Goal: Task Accomplishment & Management: Complete application form

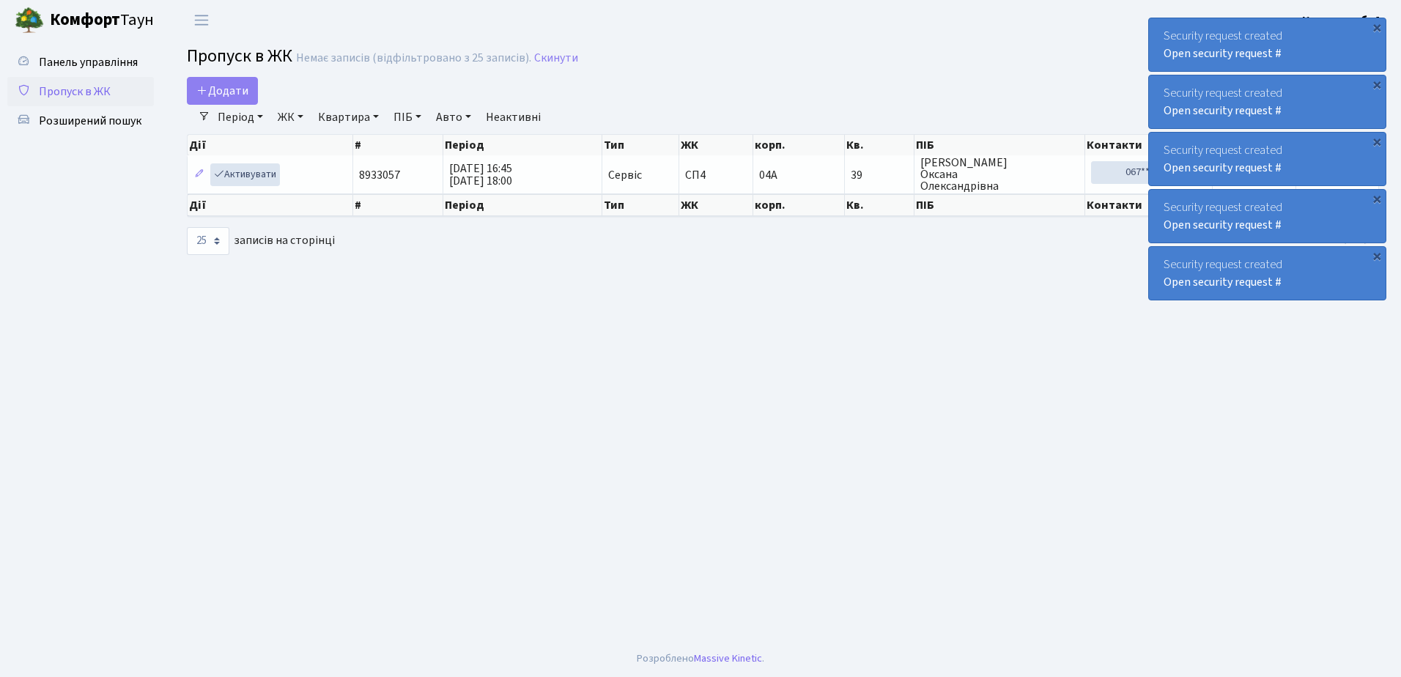
select select "25"
click at [215, 89] on span "Додати" at bounding box center [222, 91] width 52 height 16
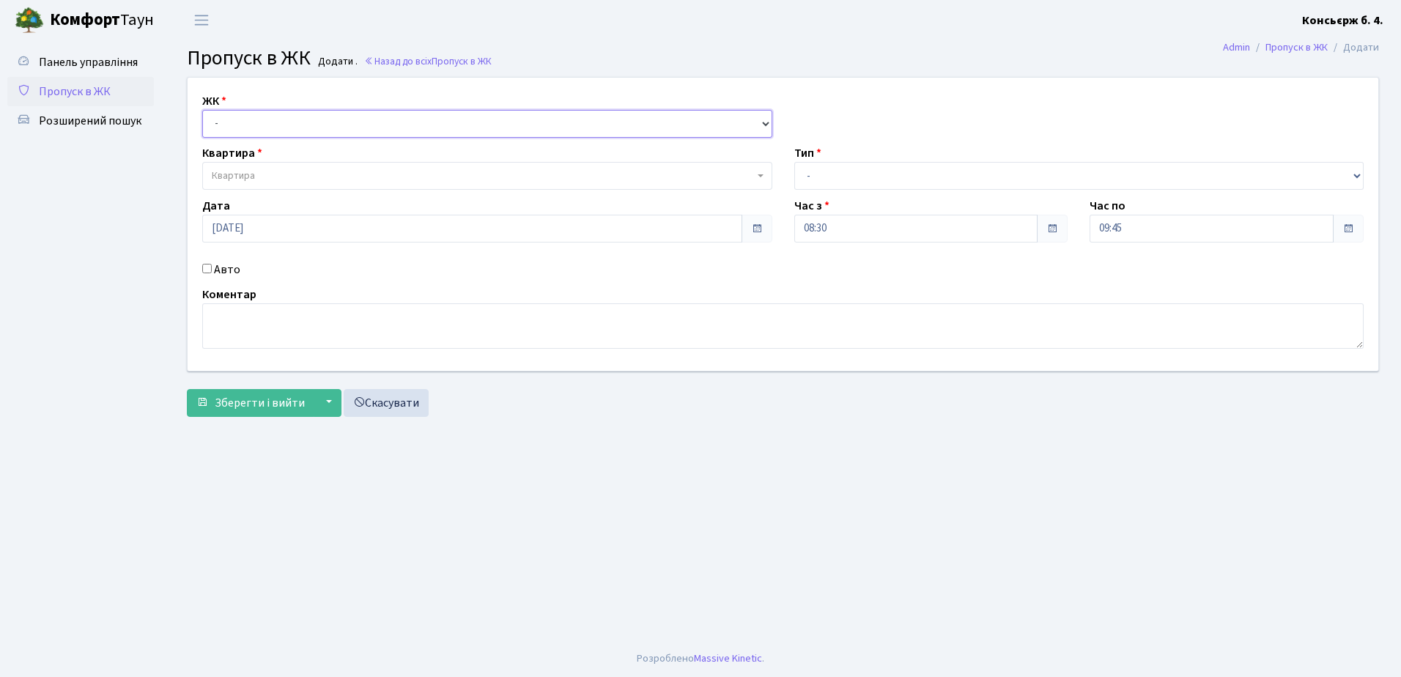
click at [222, 120] on select "- [STREET_ADDRESS]" at bounding box center [487, 124] width 570 height 28
select select "325"
click at [202, 110] on select "- [STREET_ADDRESS]" at bounding box center [487, 124] width 570 height 28
select select
click at [240, 171] on span "Квартира" at bounding box center [233, 176] width 43 height 15
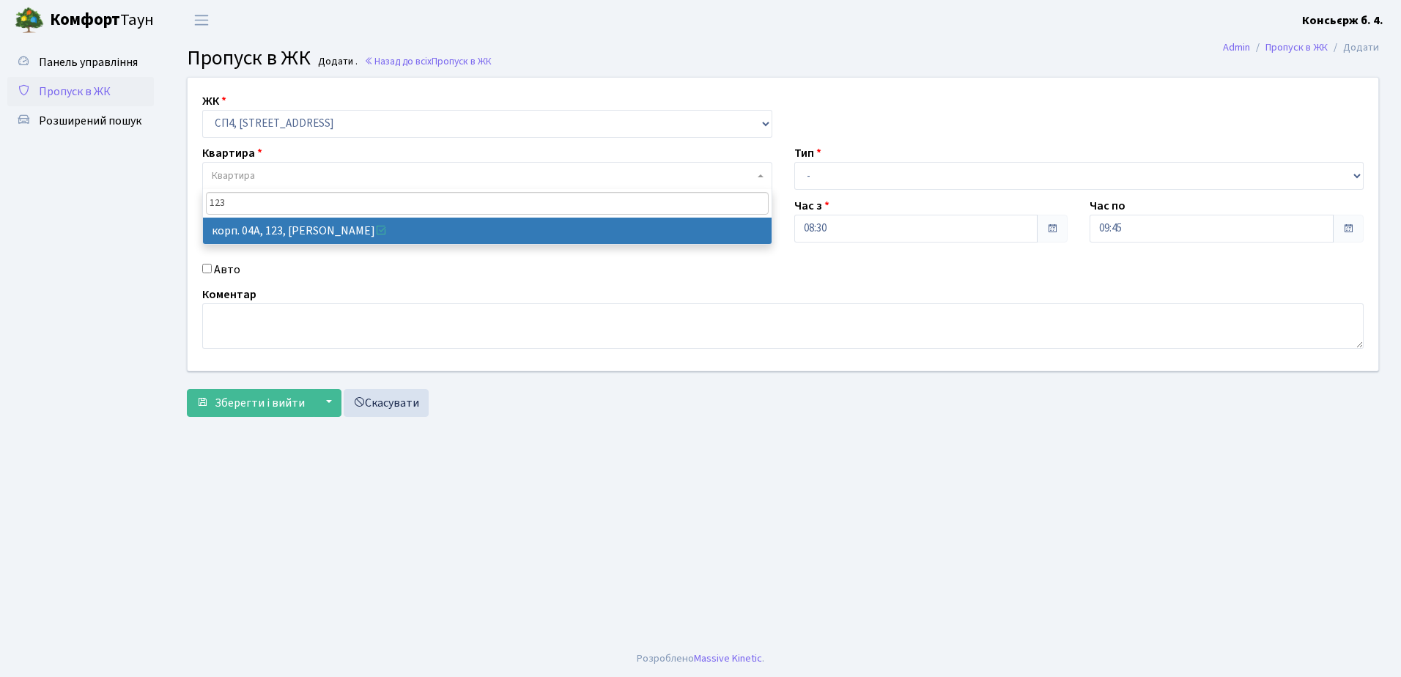
type input "123"
select select "21151"
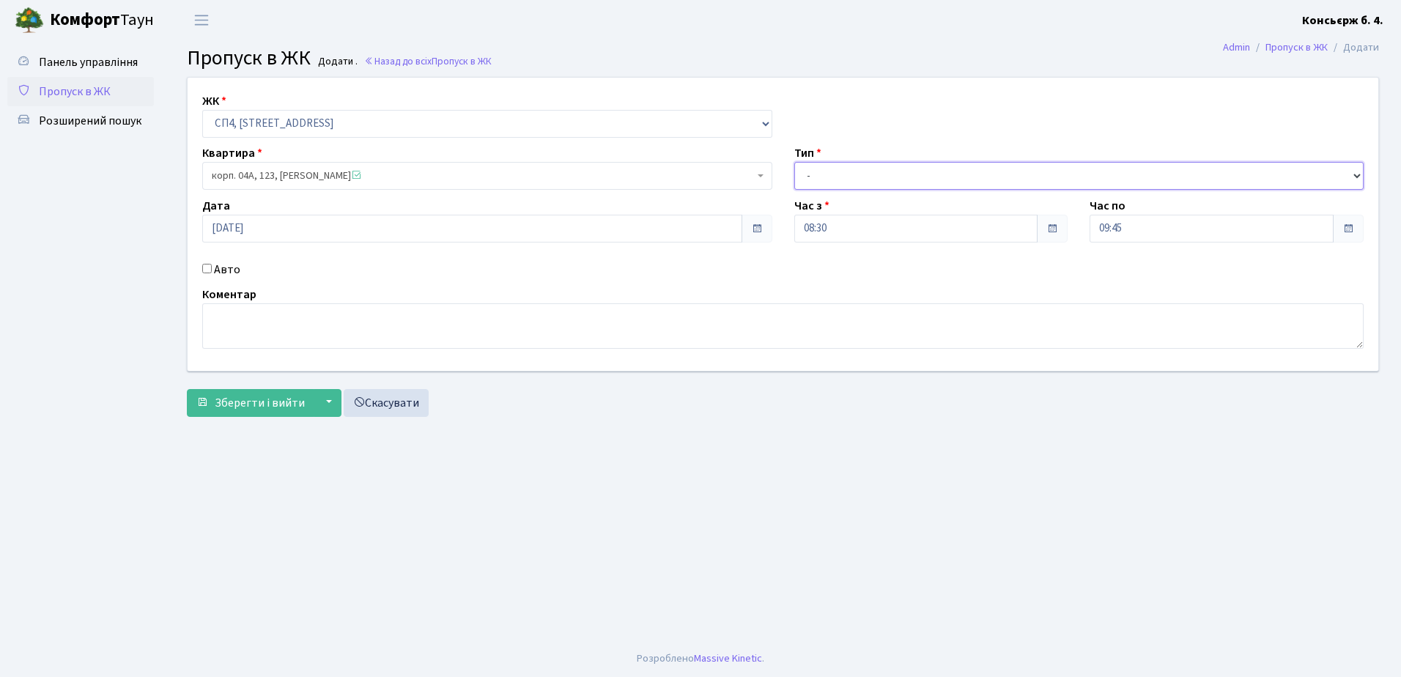
click at [818, 177] on select "- Доставка Таксі Гості Сервіс" at bounding box center [1079, 176] width 570 height 28
select select "18"
click at [794, 162] on select "- Доставка Таксі Гості Сервіс" at bounding box center [1079, 176] width 570 height 28
click at [205, 268] on input "Авто" at bounding box center [207, 269] width 10 height 10
checkbox input "true"
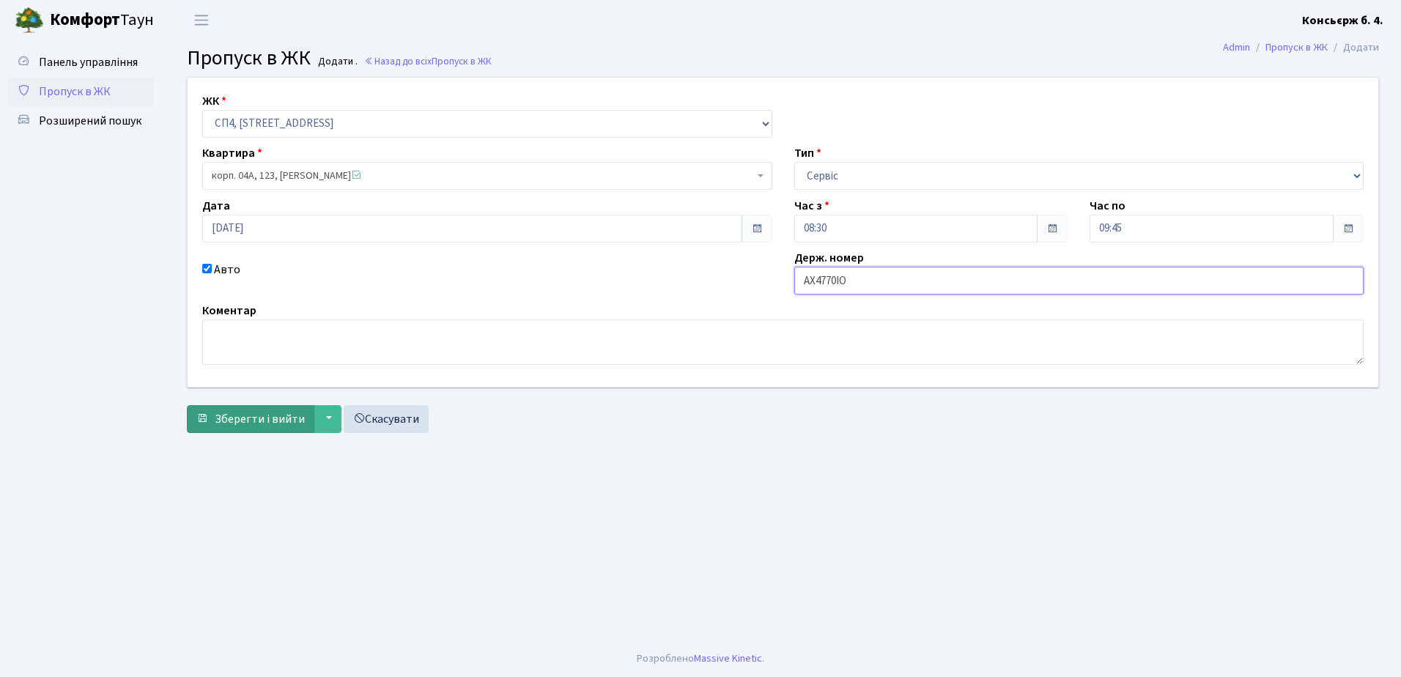
type input "АХ4770ІО"
click at [281, 423] on span "Зберегти і вийти" at bounding box center [260, 419] width 90 height 16
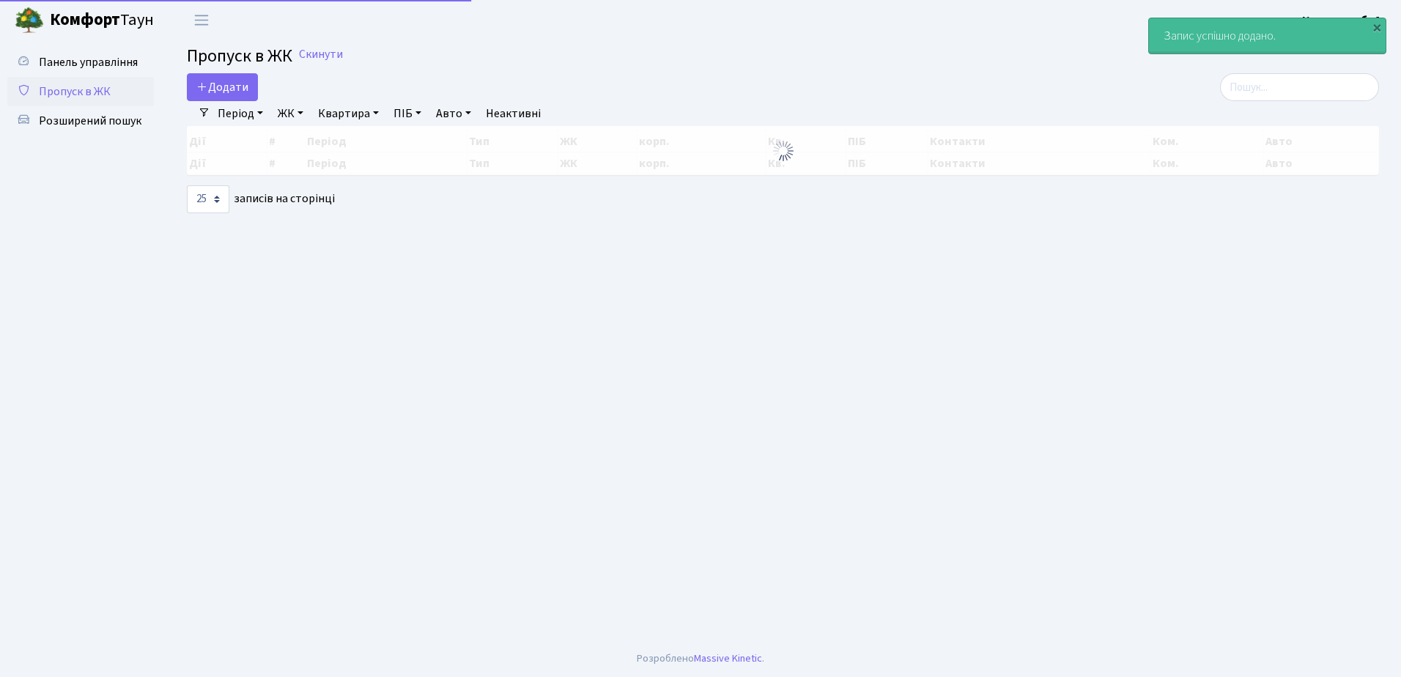
select select "25"
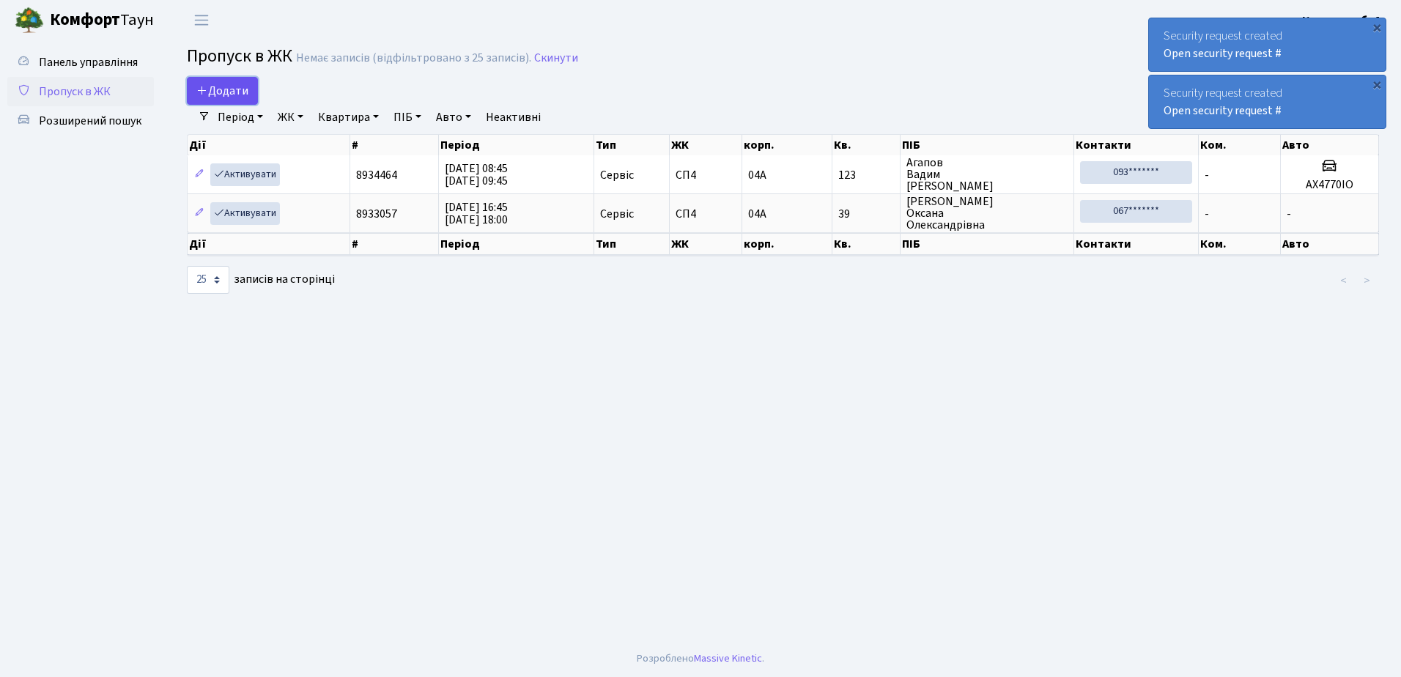
click at [218, 92] on span "Додати" at bounding box center [222, 91] width 52 height 16
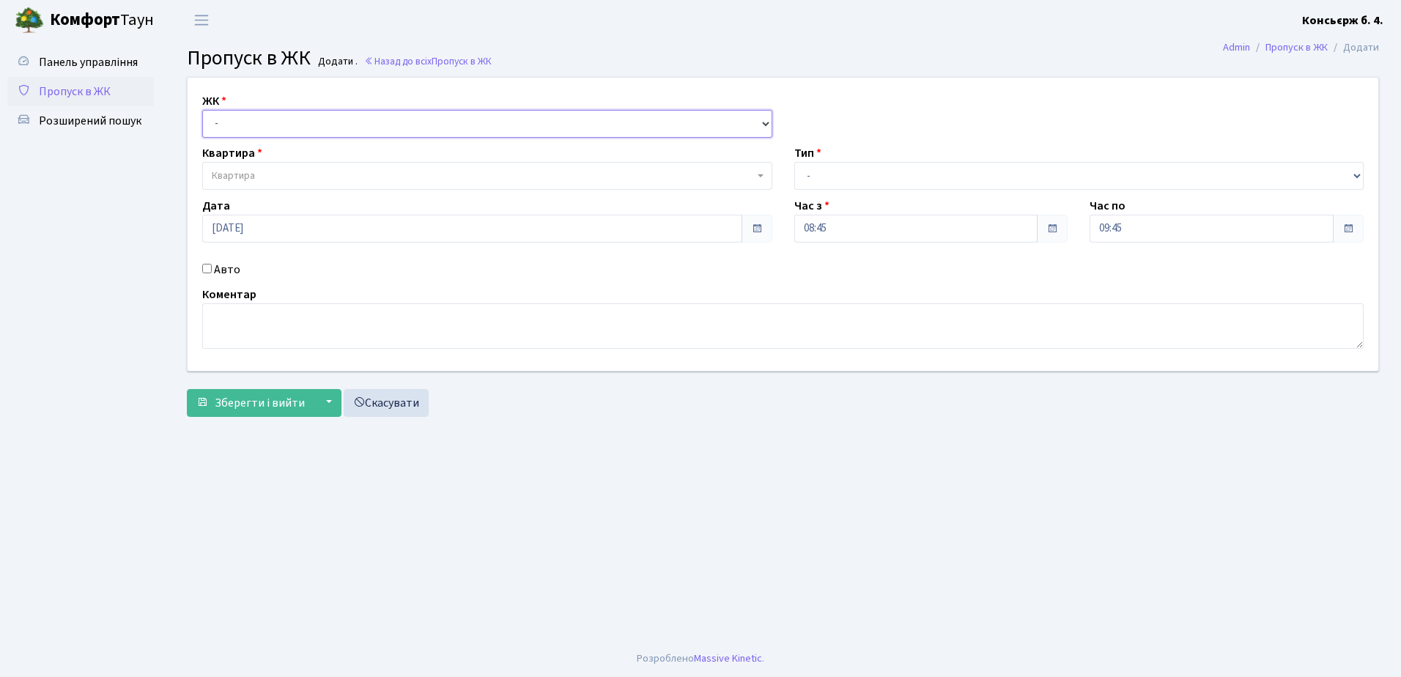
click at [232, 124] on select "- СП4, Столичне шосе, 5" at bounding box center [487, 124] width 570 height 28
select select "325"
click at [202, 110] on select "- [STREET_ADDRESS]" at bounding box center [487, 124] width 570 height 28
select select
click at [241, 173] on span "Квартира" at bounding box center [233, 176] width 43 height 15
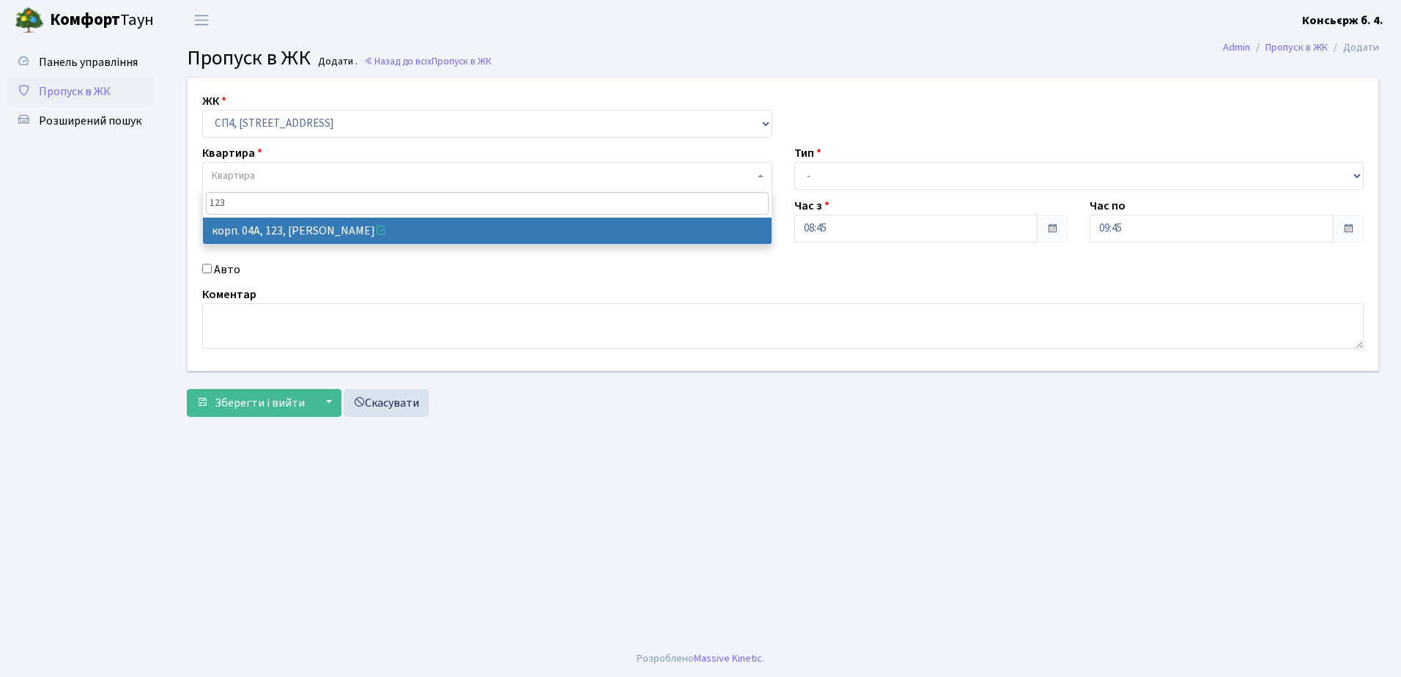
type input "123"
select select "21151"
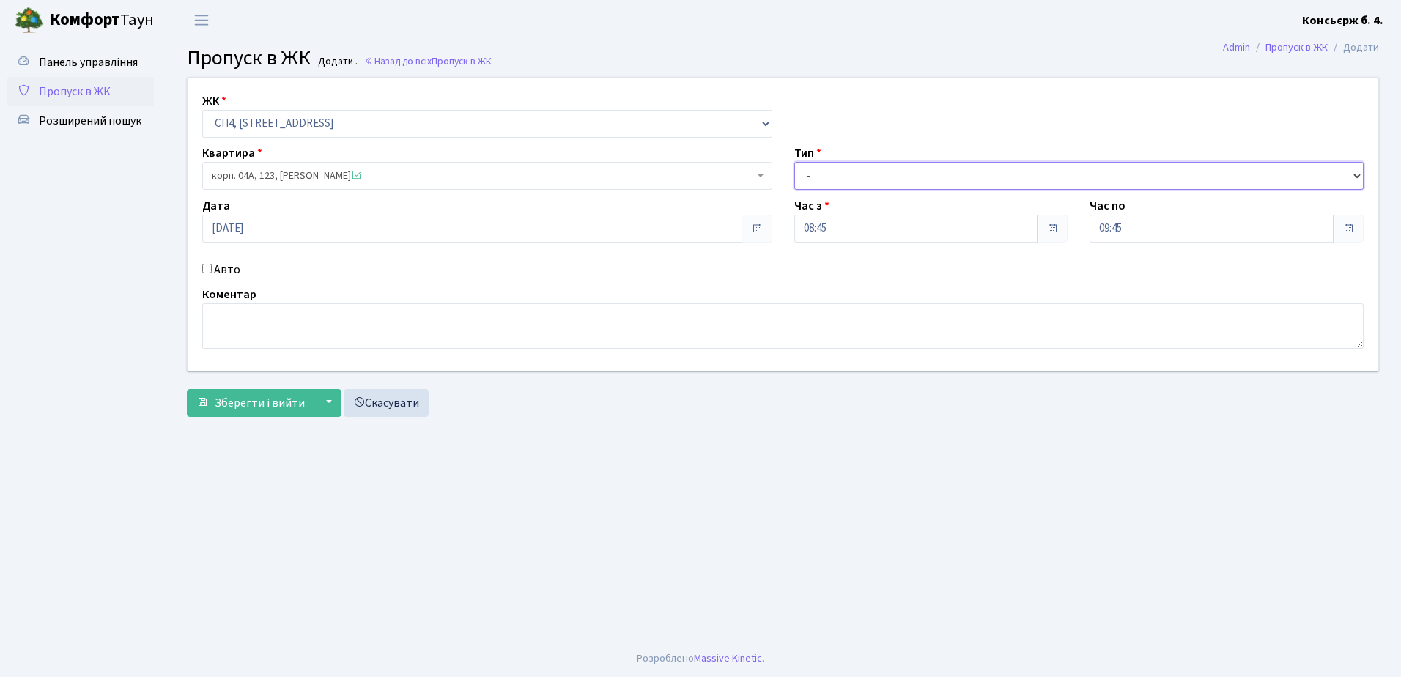
click at [816, 167] on select "- Доставка Таксі Гості Сервіс" at bounding box center [1079, 176] width 570 height 28
select select "3"
click at [794, 162] on select "- Доставка Таксі Гості Сервіс" at bounding box center [1079, 176] width 570 height 28
click at [245, 401] on span "Зберегти і вийти" at bounding box center [260, 403] width 90 height 16
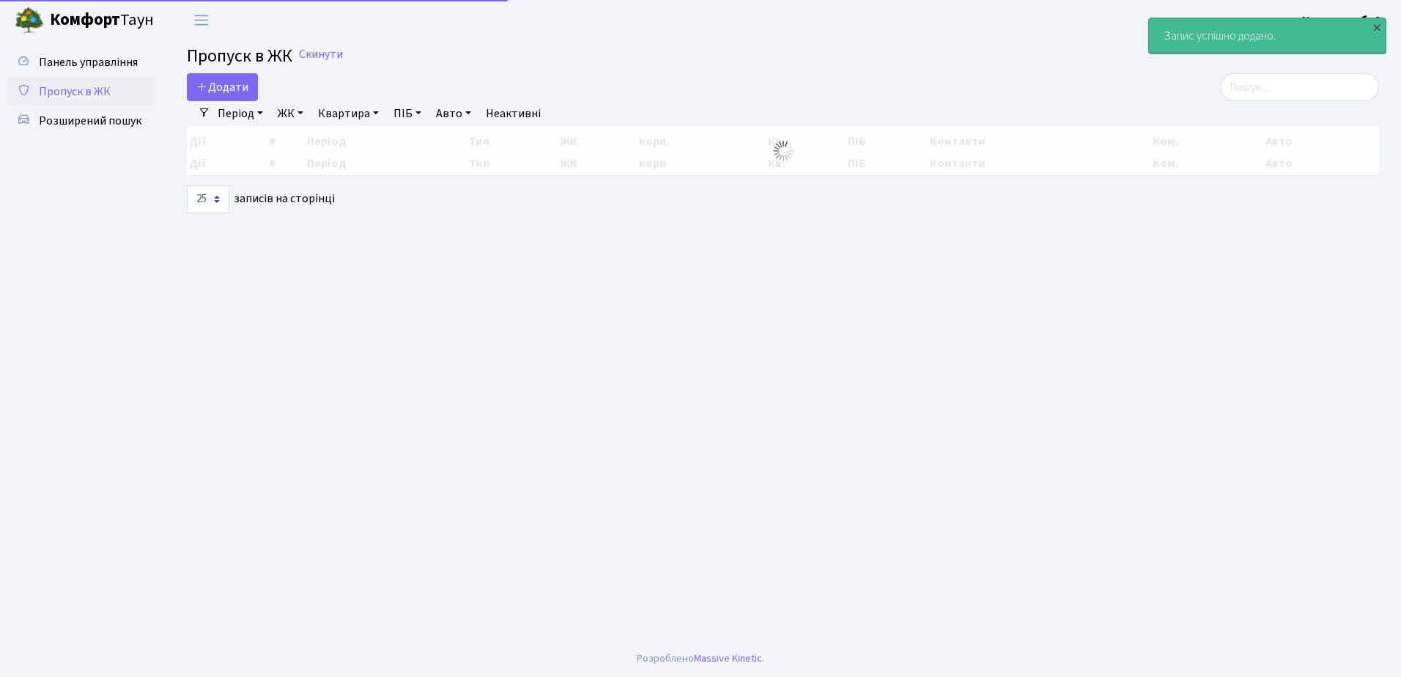
select select "25"
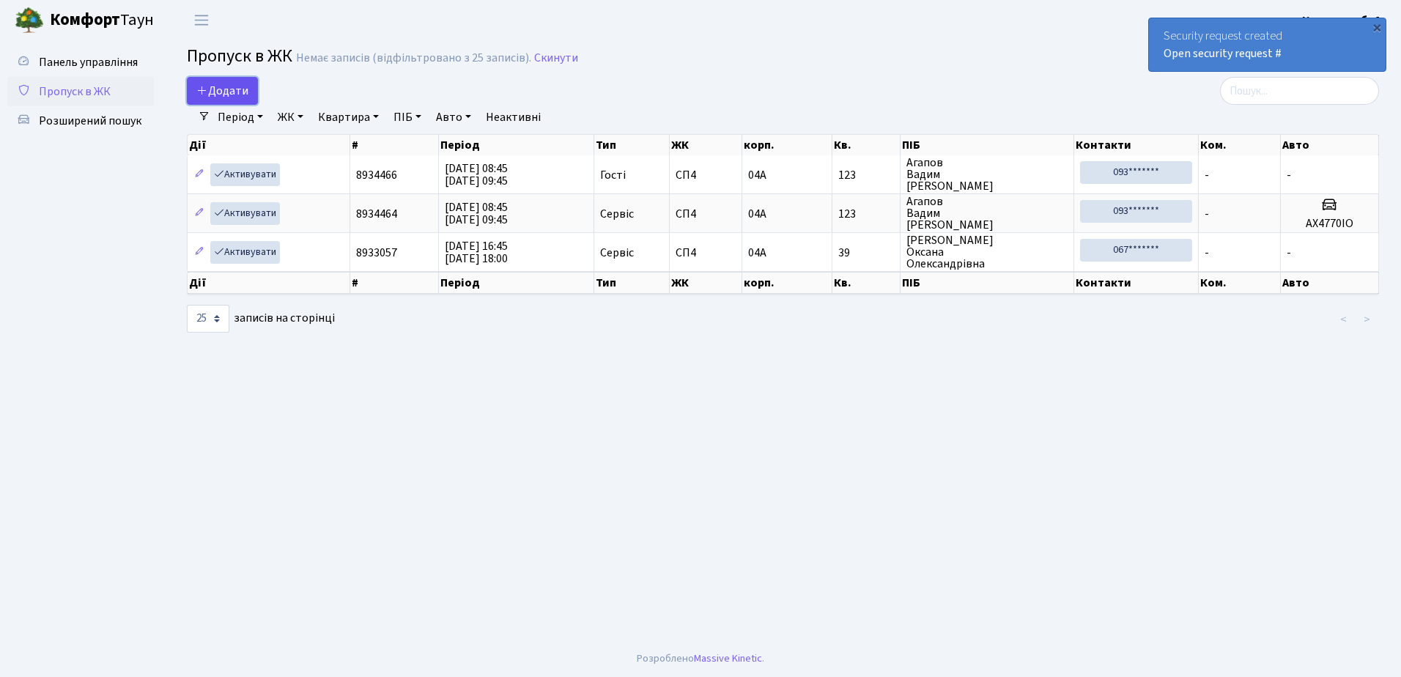
click at [212, 86] on span "Додати" at bounding box center [222, 91] width 52 height 16
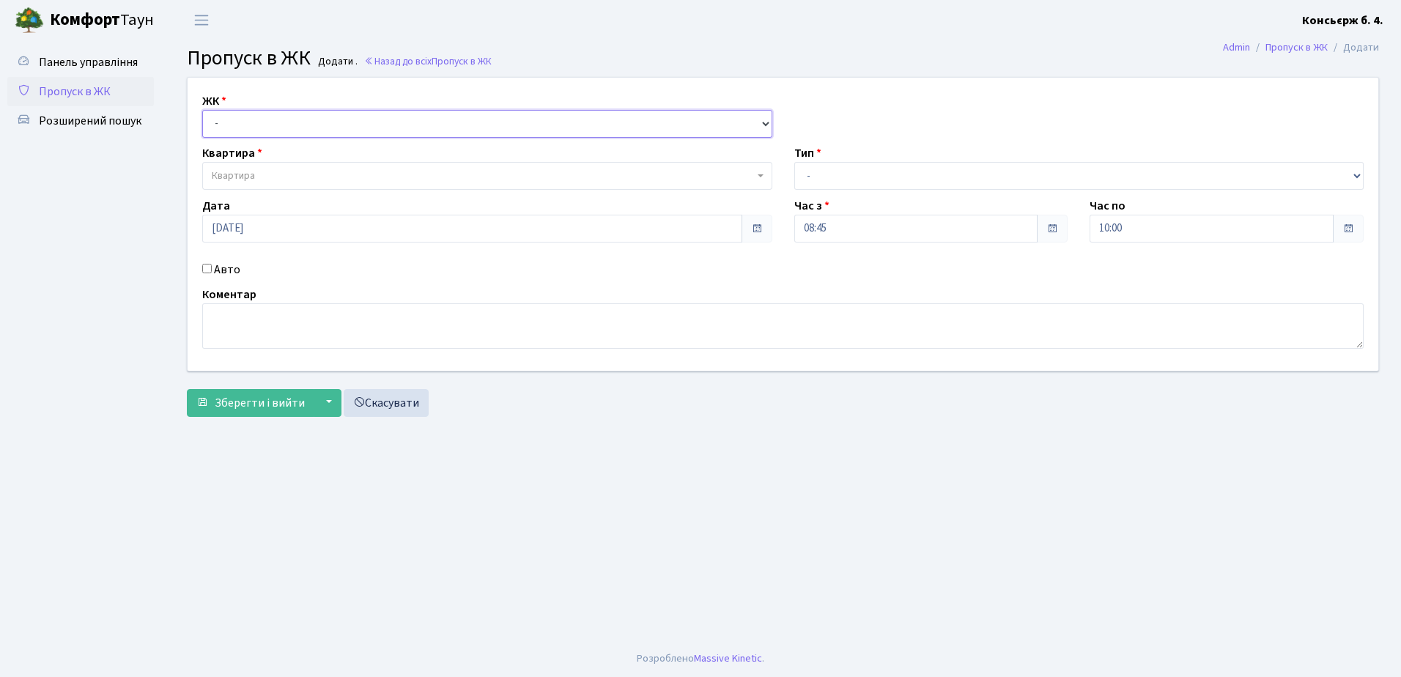
click at [215, 117] on select "- [STREET_ADDRESS]" at bounding box center [487, 124] width 570 height 28
select select "325"
click at [202, 110] on select "- СП4, Столичне шосе, 5" at bounding box center [487, 124] width 570 height 28
select select
click at [234, 174] on span "Квартира" at bounding box center [233, 176] width 43 height 15
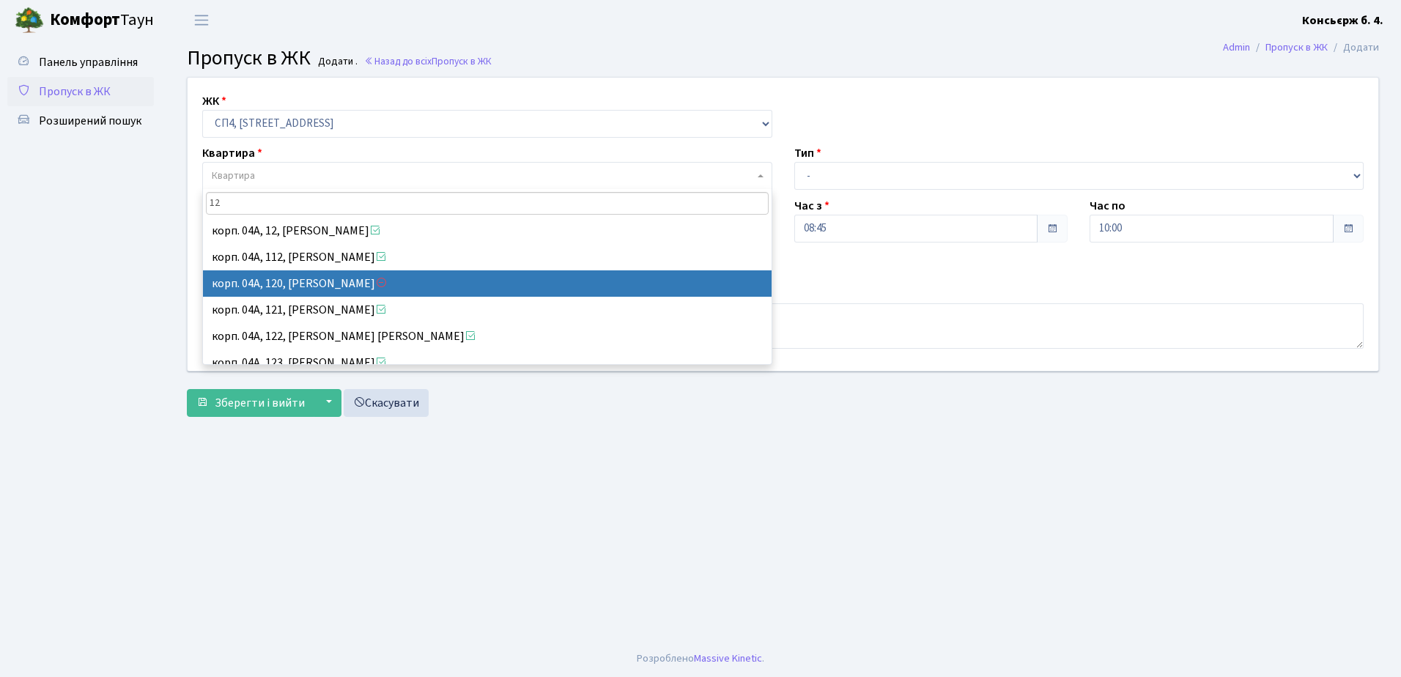
type input "123"
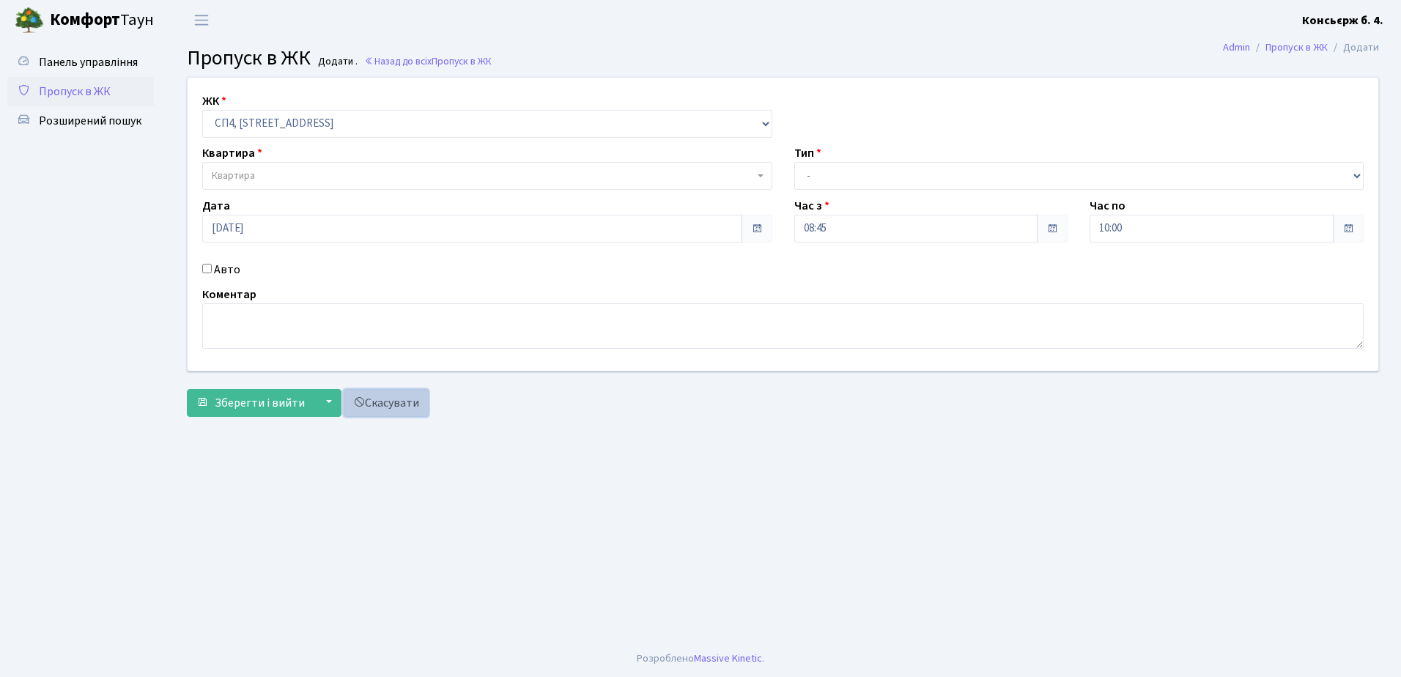
click at [391, 402] on link "Скасувати" at bounding box center [386, 403] width 85 height 28
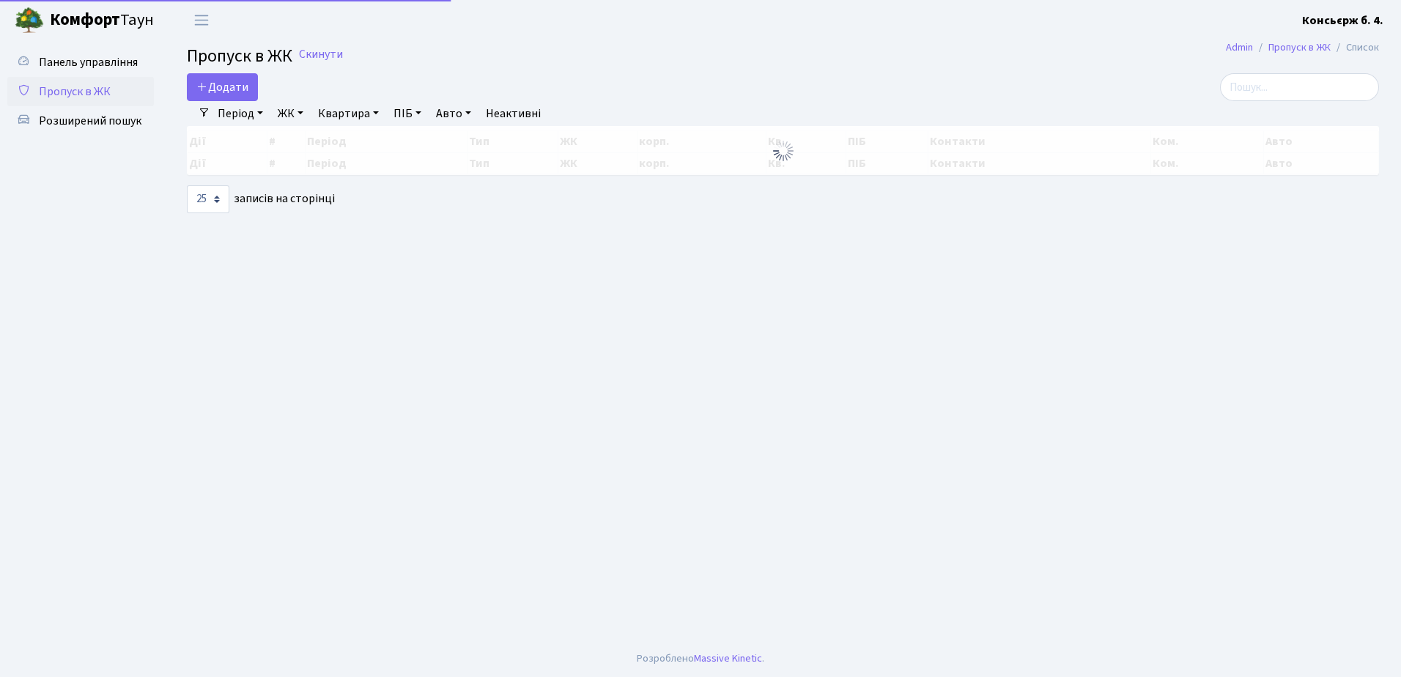
select select "25"
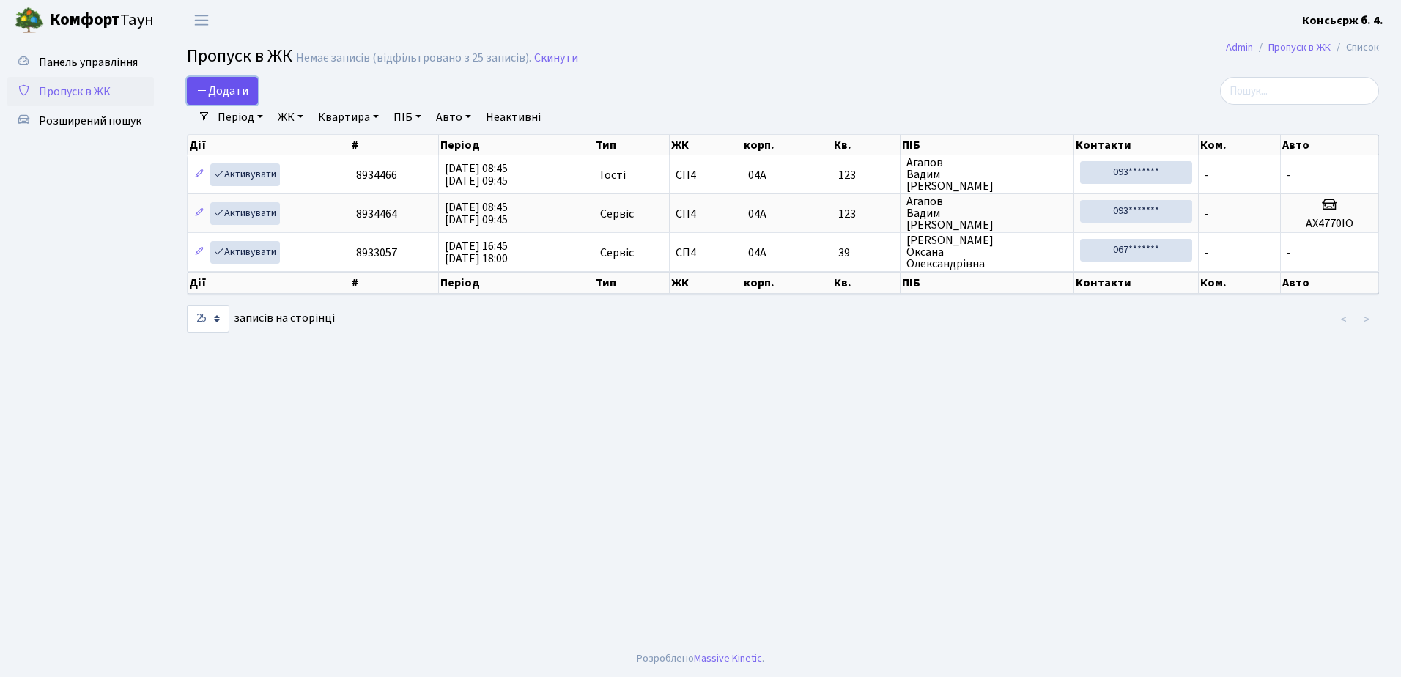
click at [218, 86] on span "Додати" at bounding box center [222, 91] width 52 height 16
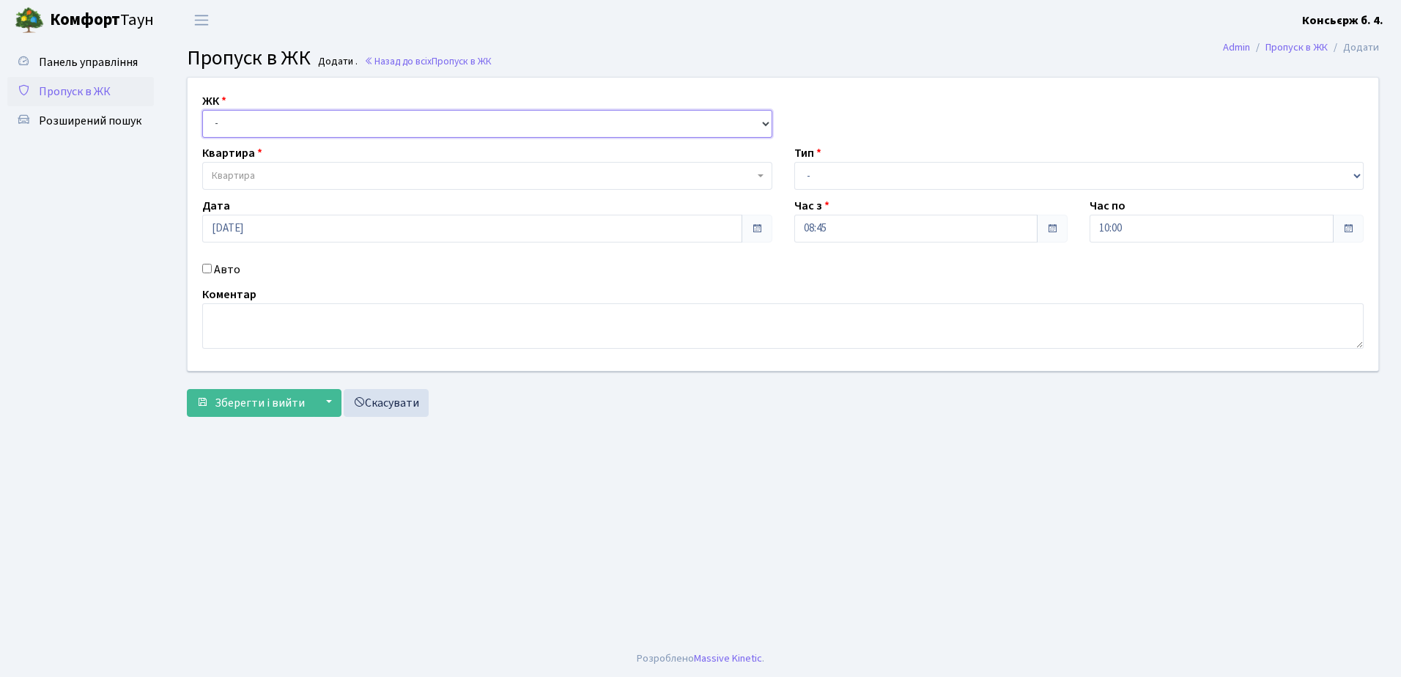
click at [218, 121] on select "- [STREET_ADDRESS]" at bounding box center [487, 124] width 570 height 28
select select "325"
click at [202, 110] on select "- [STREET_ADDRESS]" at bounding box center [487, 124] width 570 height 28
select select
click at [217, 175] on span "Квартира" at bounding box center [233, 176] width 43 height 15
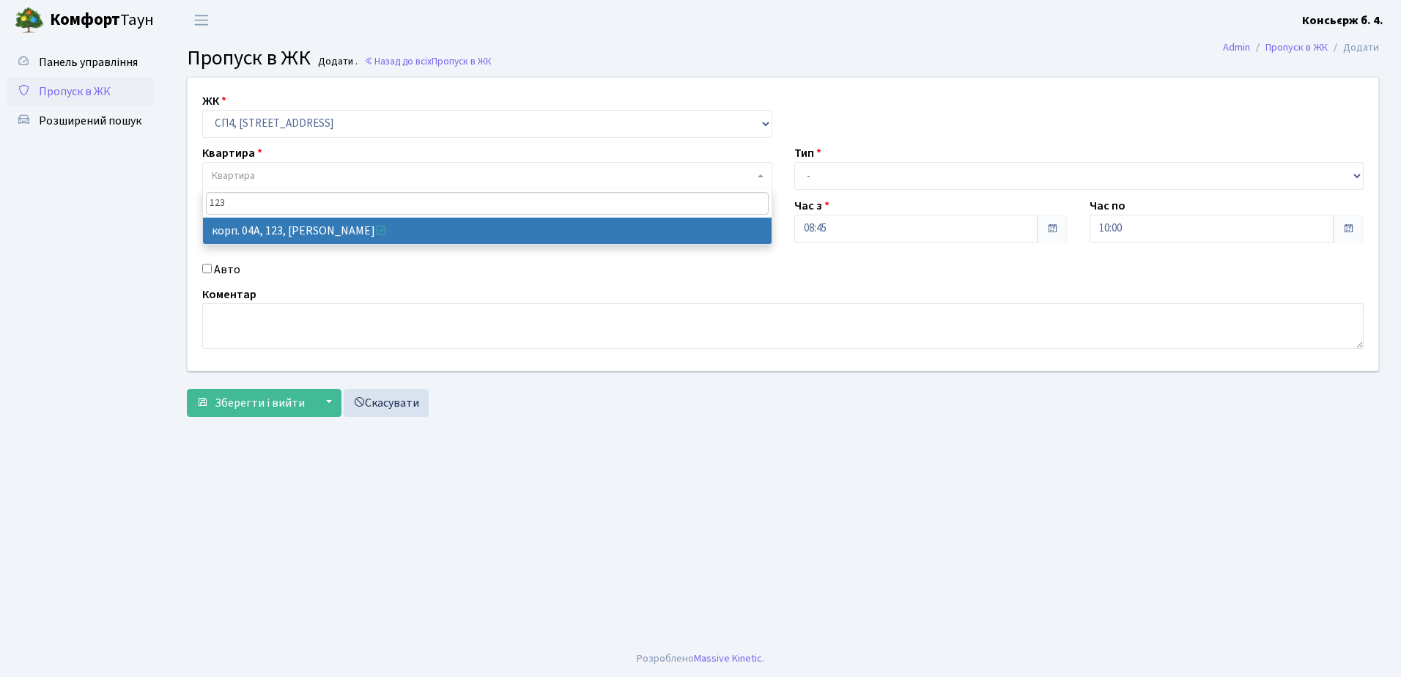
type input "123"
select select "21151"
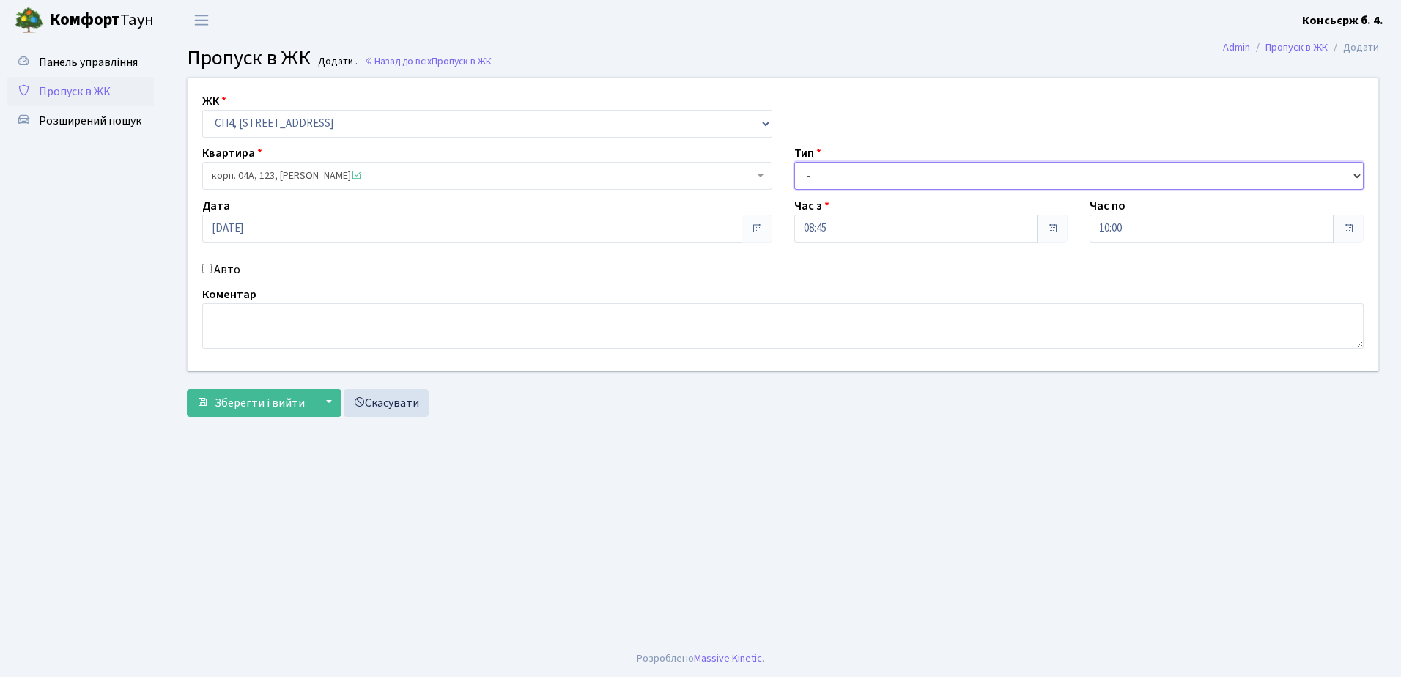
click at [808, 171] on select "- Доставка Таксі Гості Сервіс" at bounding box center [1079, 176] width 570 height 28
select select "3"
click at [794, 162] on select "- Доставка Таксі Гості Сервіс" at bounding box center [1079, 176] width 570 height 28
click at [245, 403] on span "Зберегти і вийти" at bounding box center [260, 403] width 90 height 16
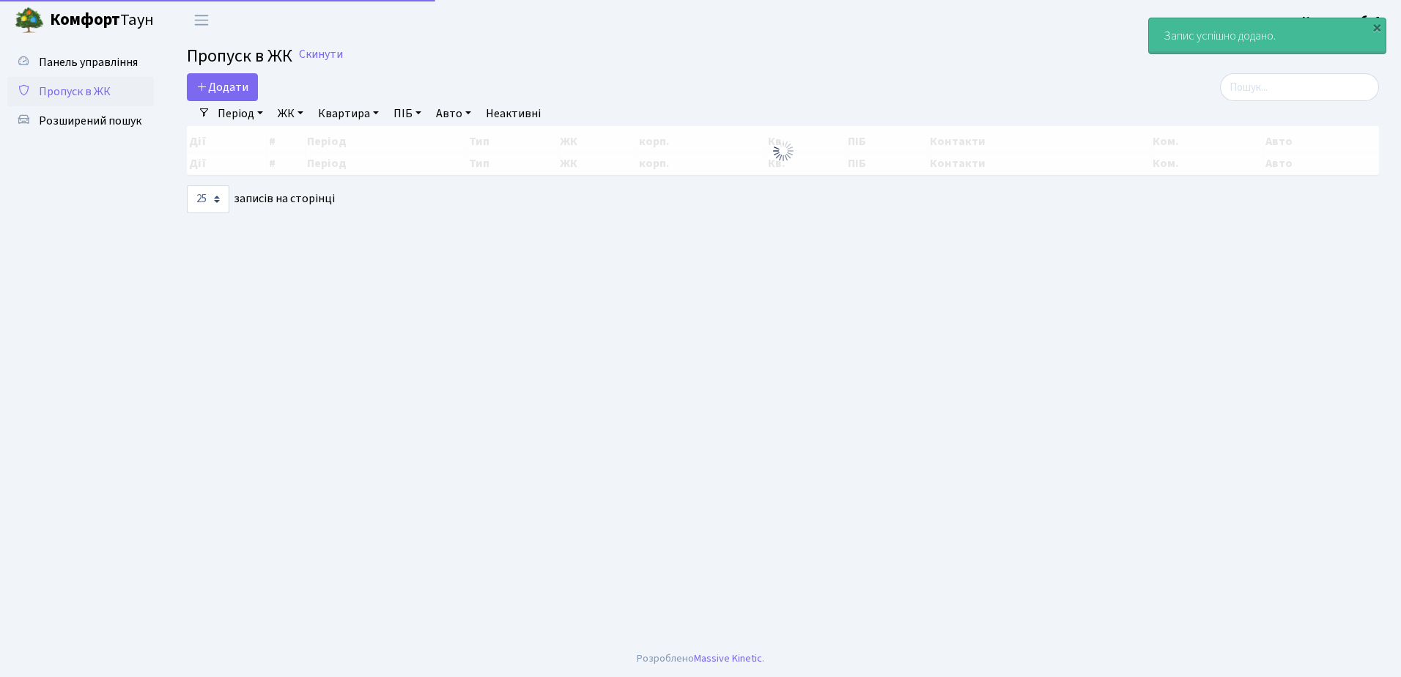
select select "25"
